Goal: Find specific page/section: Find specific page/section

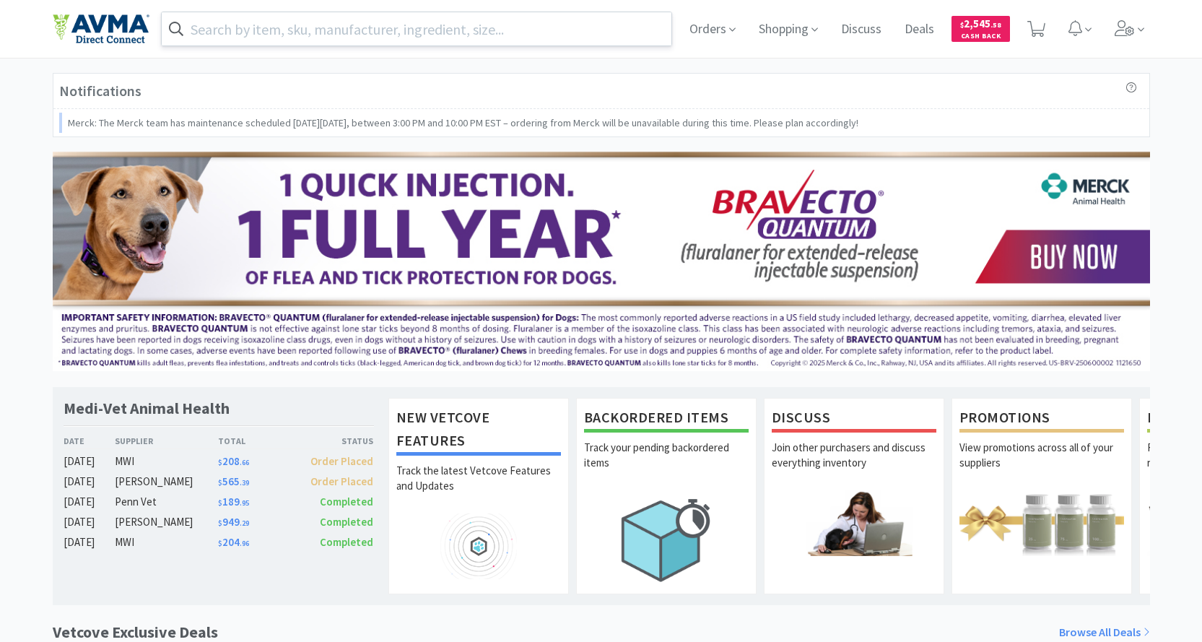
click at [329, 41] on input "text" at bounding box center [417, 28] width 511 height 33
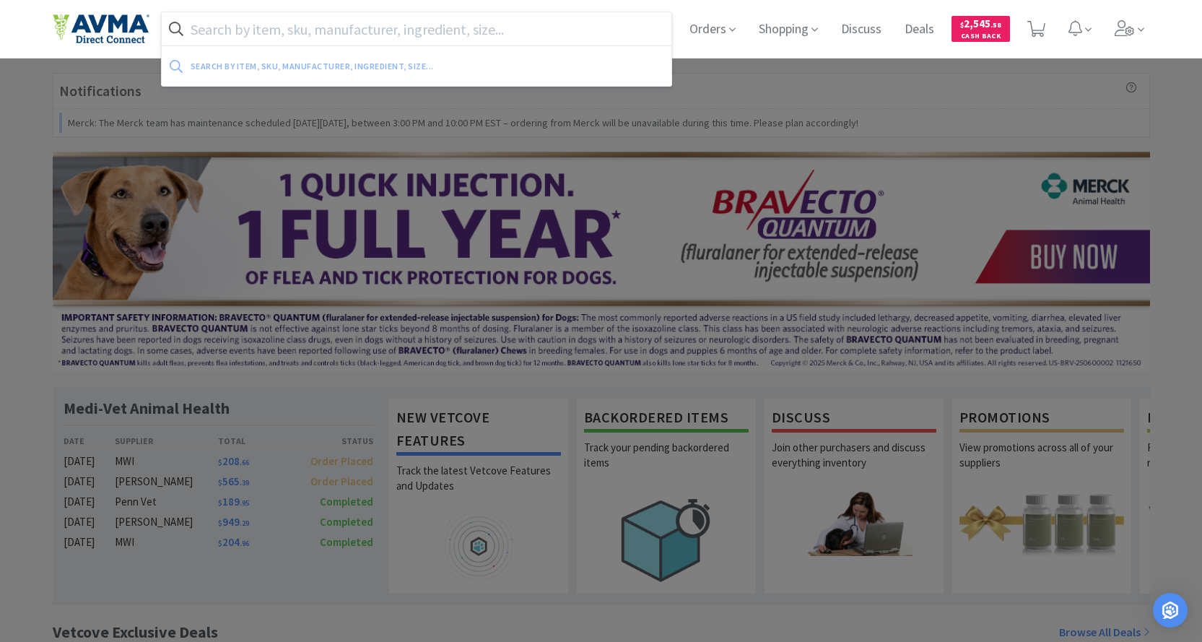
paste input "032419"
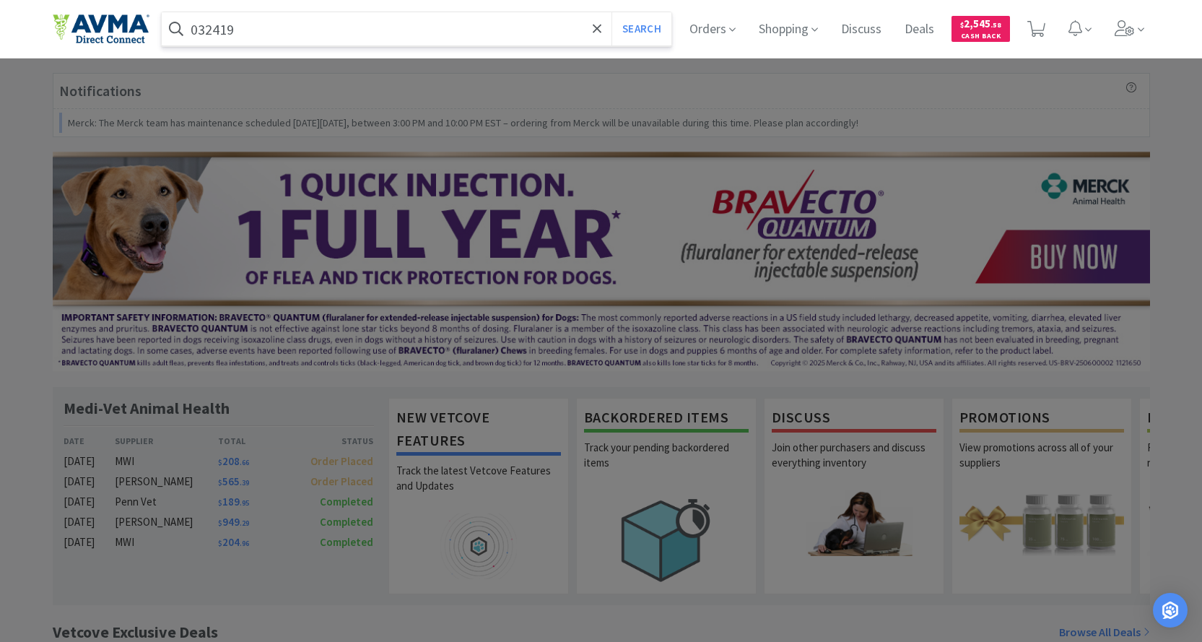
type input "032419"
click at [612, 12] on button "Search" at bounding box center [642, 28] width 60 height 33
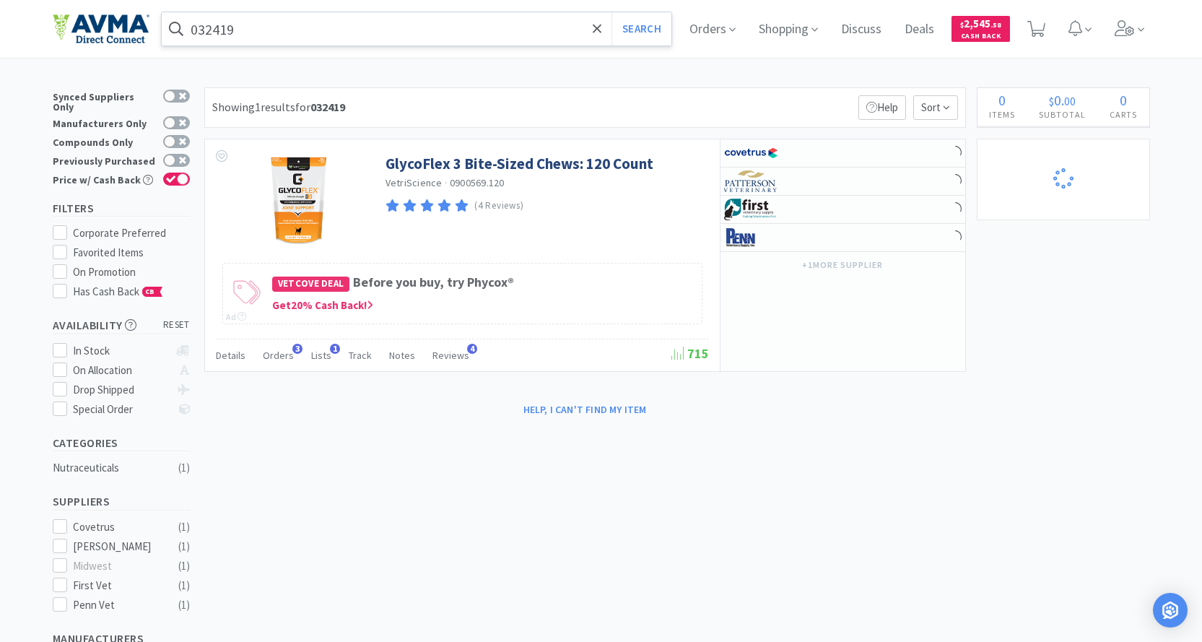
select select "3"
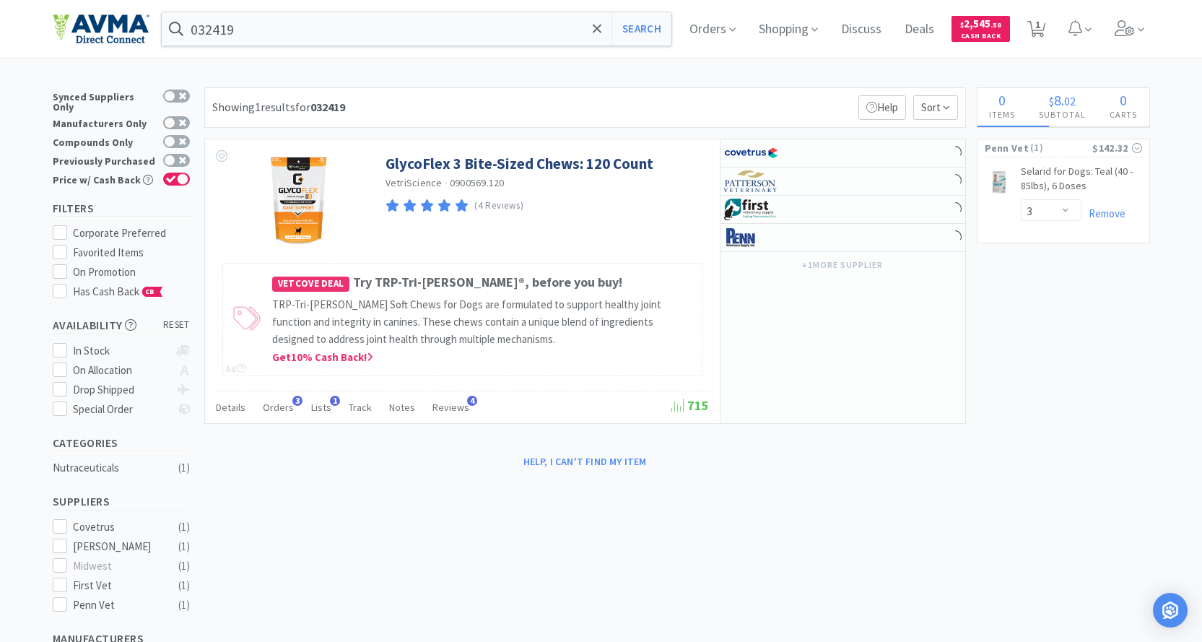
select select "2"
select select "7"
select select "1"
select select "5"
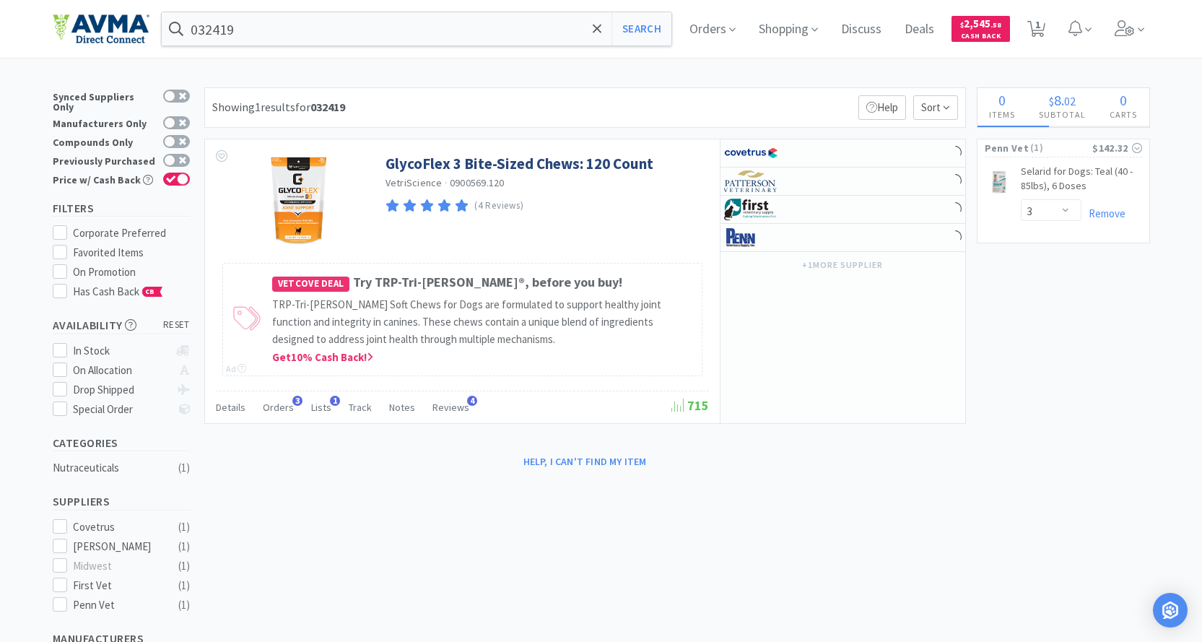
select select "1"
select select "9"
select select "6"
select select "2"
select select "1"
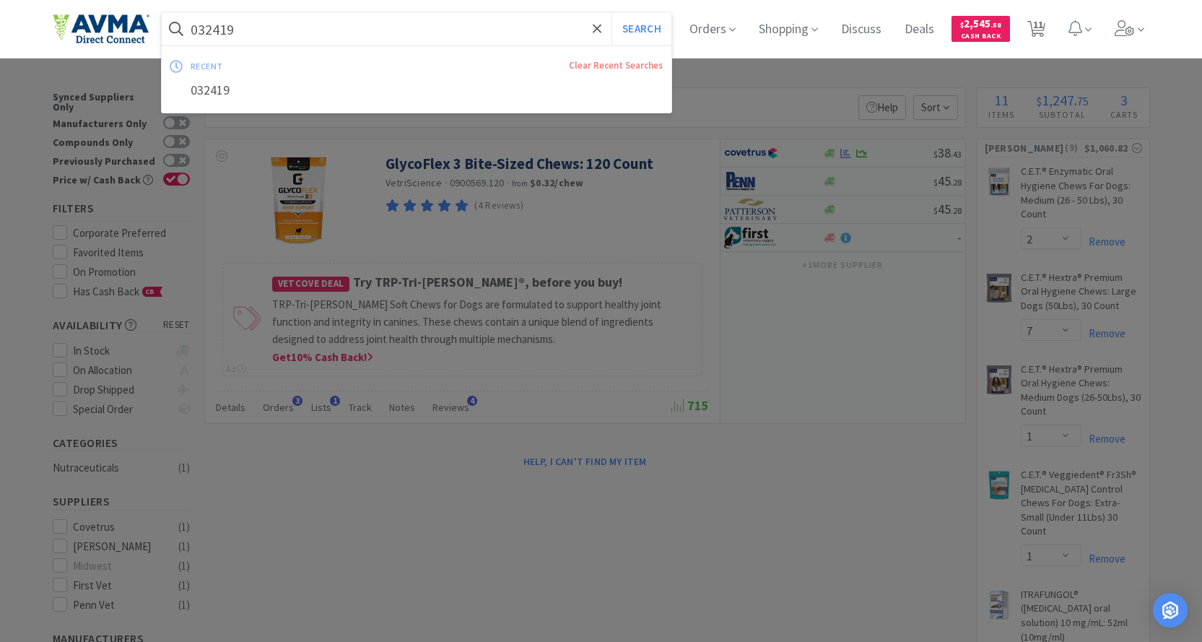
click at [296, 23] on input "032419" at bounding box center [417, 28] width 511 height 33
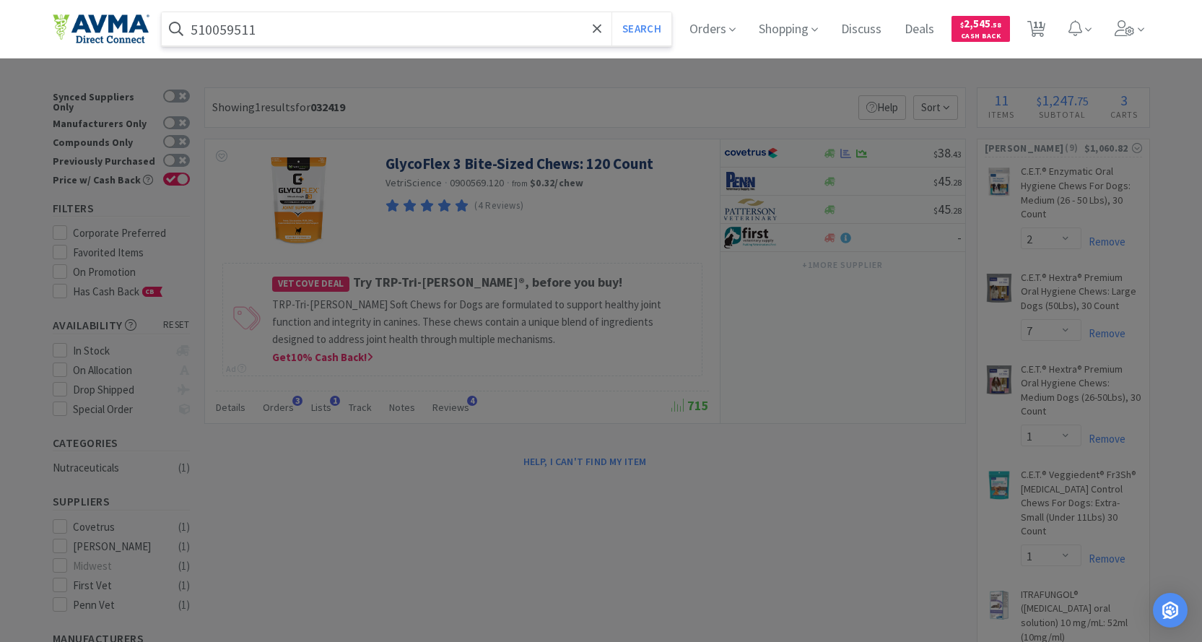
click at [612, 12] on button "Search" at bounding box center [642, 28] width 60 height 33
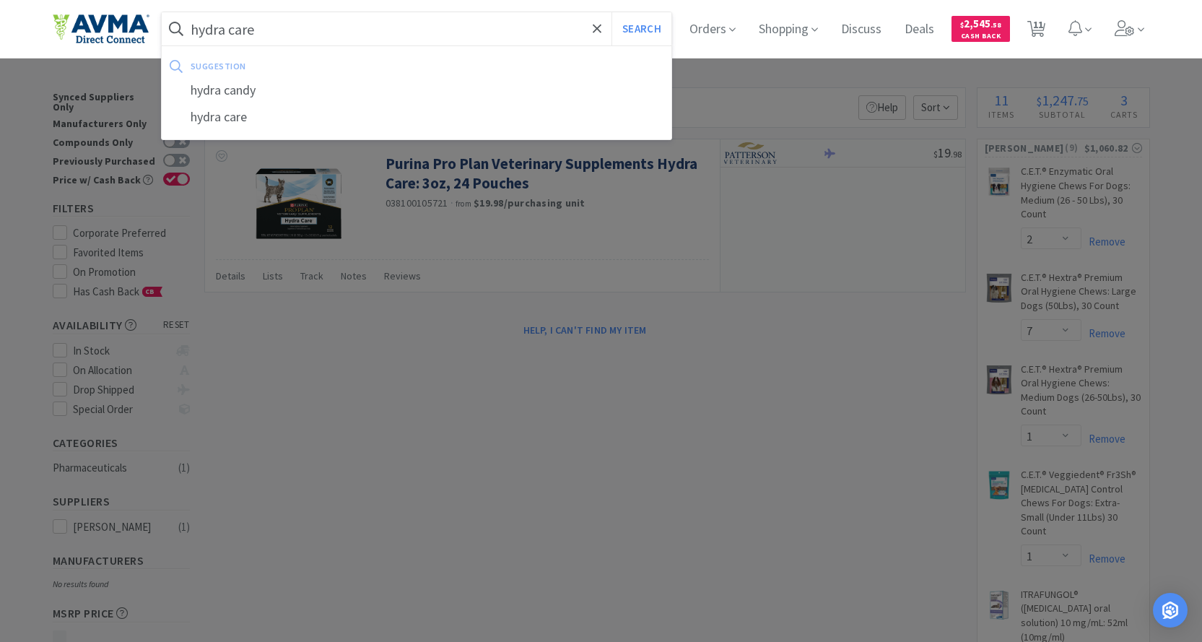
click at [612, 12] on button "Search" at bounding box center [642, 28] width 60 height 33
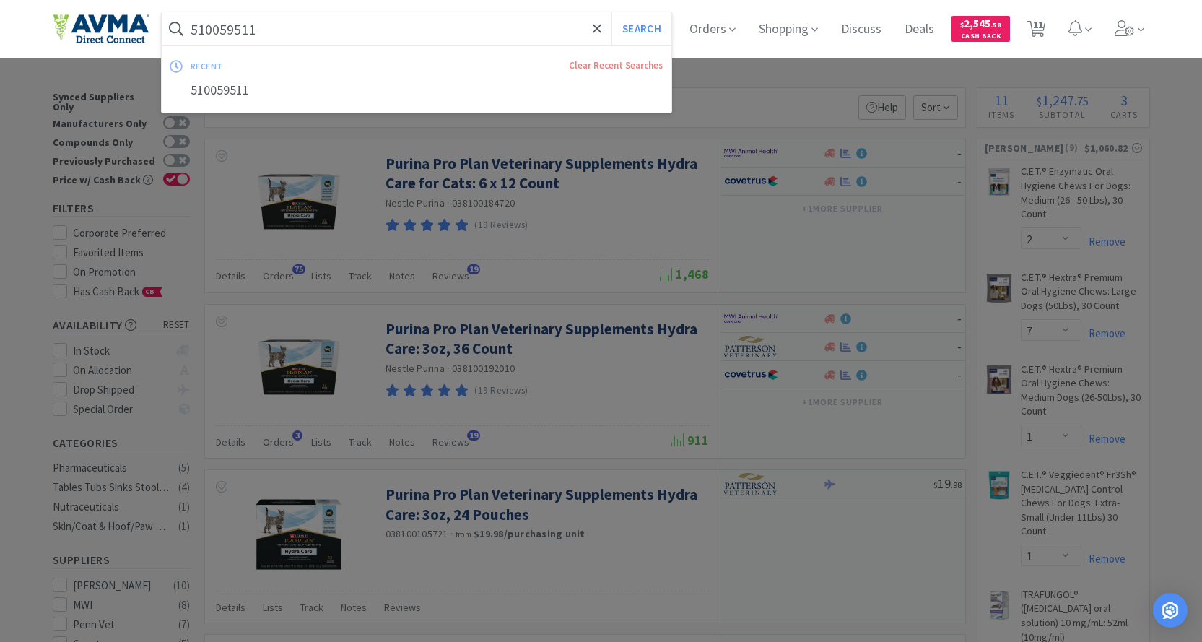
type input "510059511"
click at [612, 12] on button "Search" at bounding box center [642, 28] width 60 height 33
